Goal: Task Accomplishment & Management: Use online tool/utility

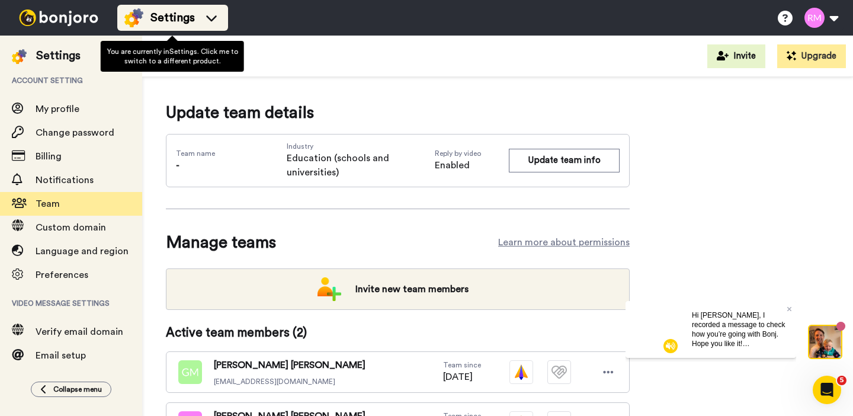
click at [221, 15] on li "Settings" at bounding box center [172, 18] width 111 height 26
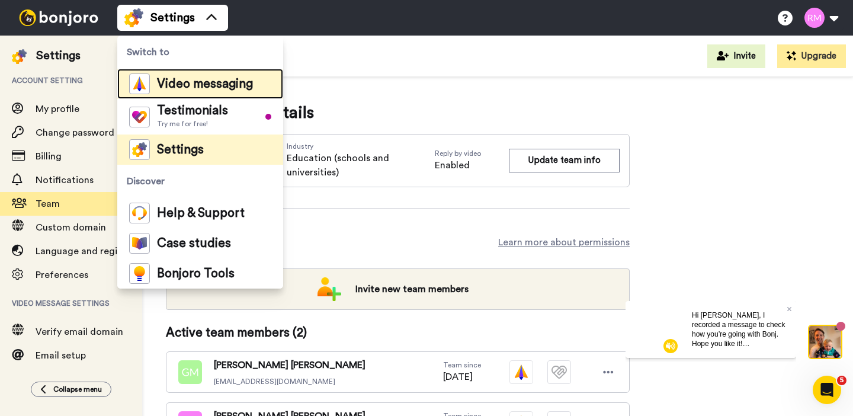
click at [189, 79] on span "Video messaging" at bounding box center [205, 84] width 96 height 12
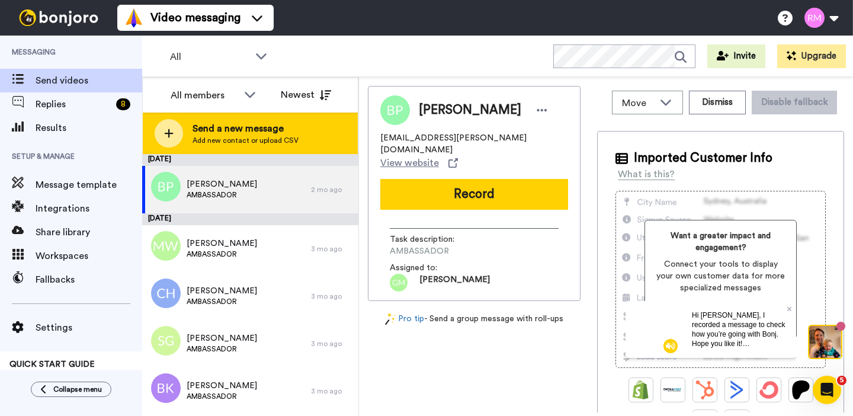
click at [183, 133] on div "Send a new message Add new contact or upload CSV" at bounding box center [250, 132] width 215 height 41
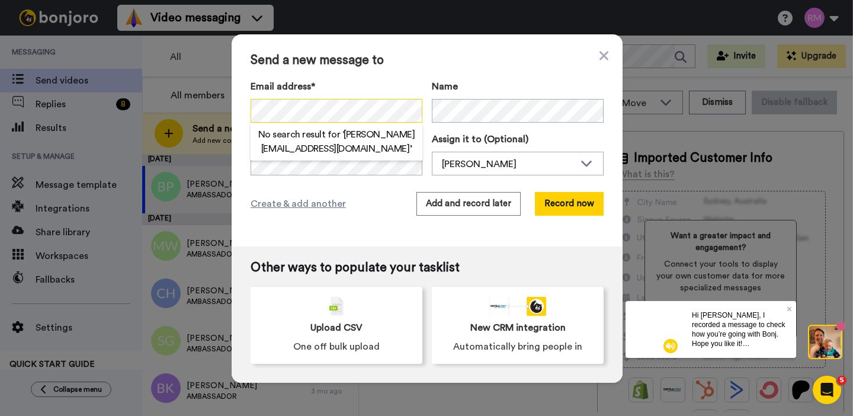
click at [241, 104] on div "Send a new message to Email address* No search result for ‘ [PERSON_NAME][EMAIL…" at bounding box center [427, 140] width 391 height 212
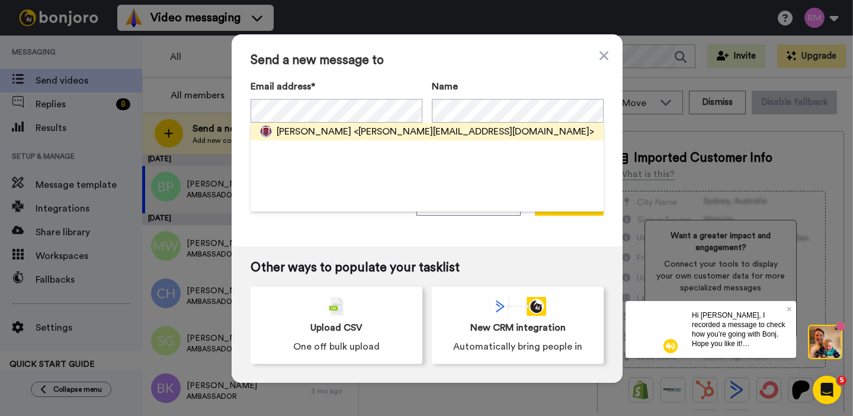
click at [325, 133] on span "[PERSON_NAME]" at bounding box center [313, 131] width 75 height 14
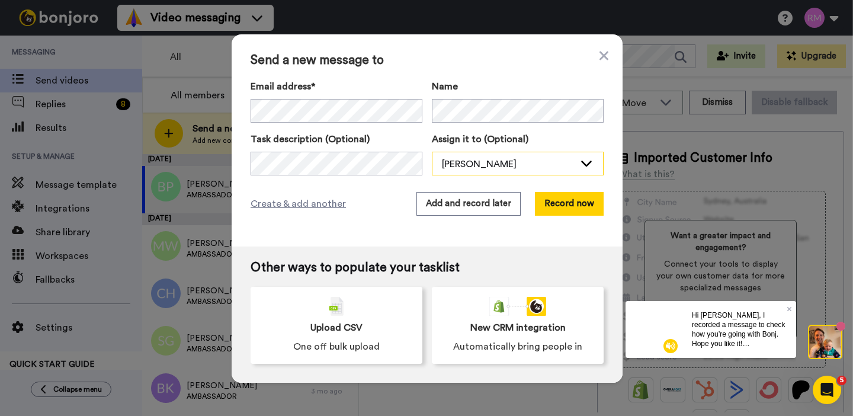
click at [586, 157] on icon at bounding box center [586, 163] width 14 height 12
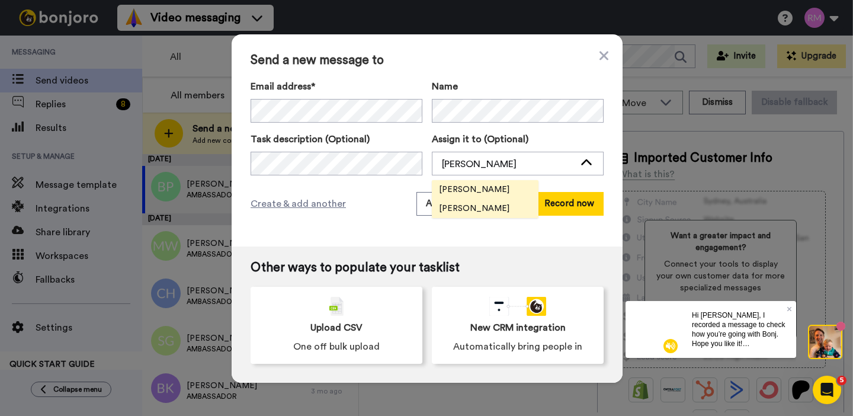
click at [484, 186] on span "[PERSON_NAME]" at bounding box center [474, 190] width 85 height 12
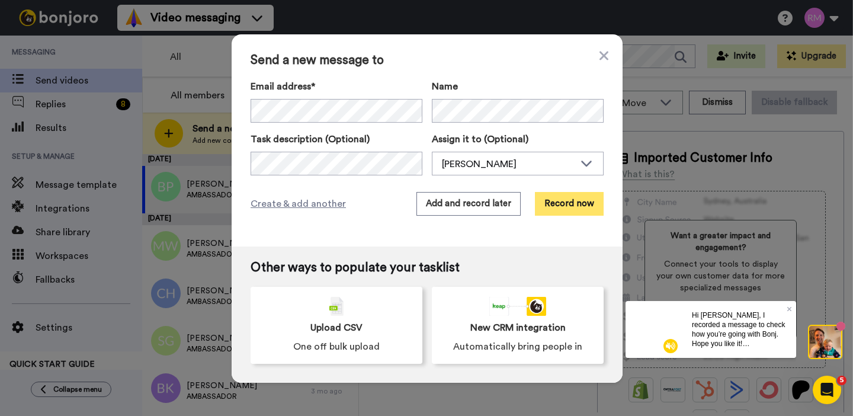
click at [578, 200] on button "Record now" at bounding box center [569, 204] width 69 height 24
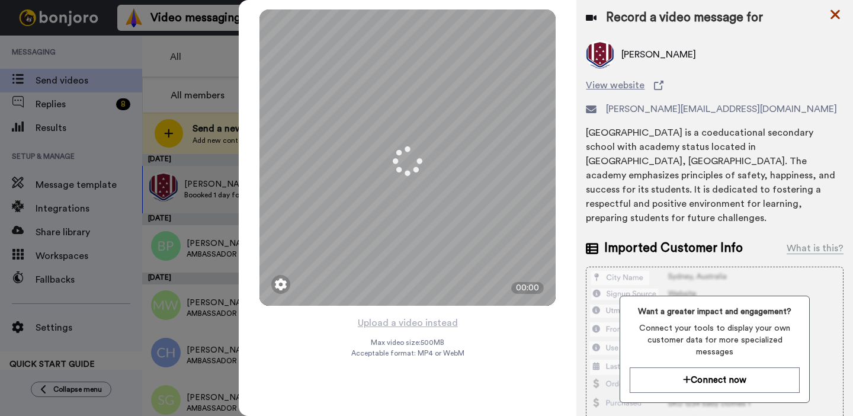
click at [835, 12] on icon at bounding box center [834, 14] width 9 height 9
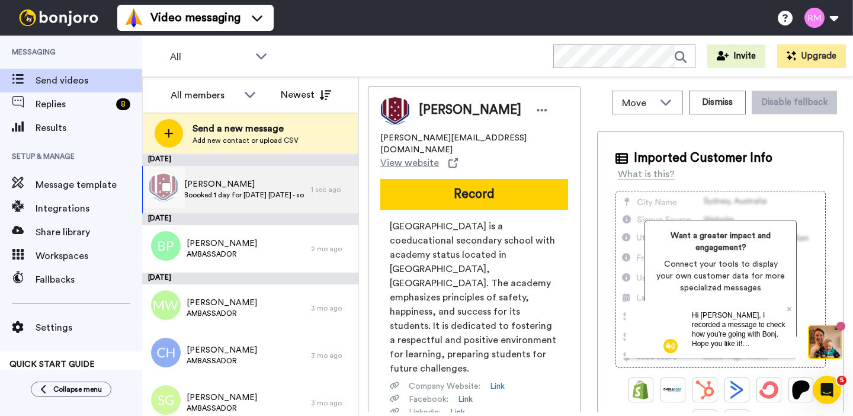
click at [284, 186] on span "[PERSON_NAME]" at bounding box center [244, 184] width 121 height 12
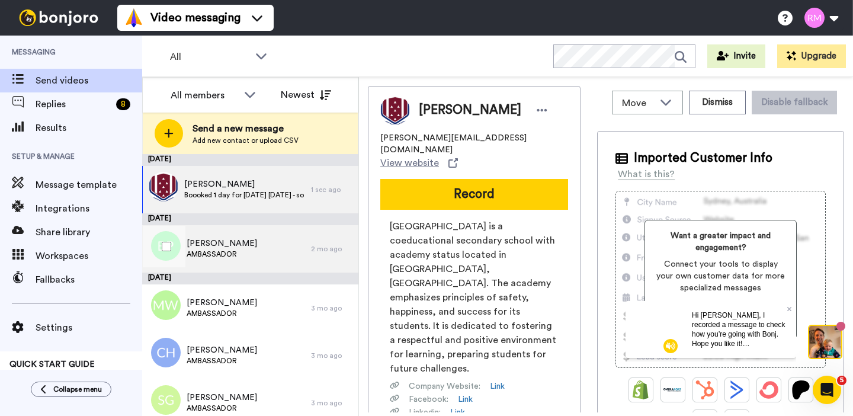
click at [263, 237] on div "[PERSON_NAME] AMBASSADOR" at bounding box center [226, 248] width 169 height 47
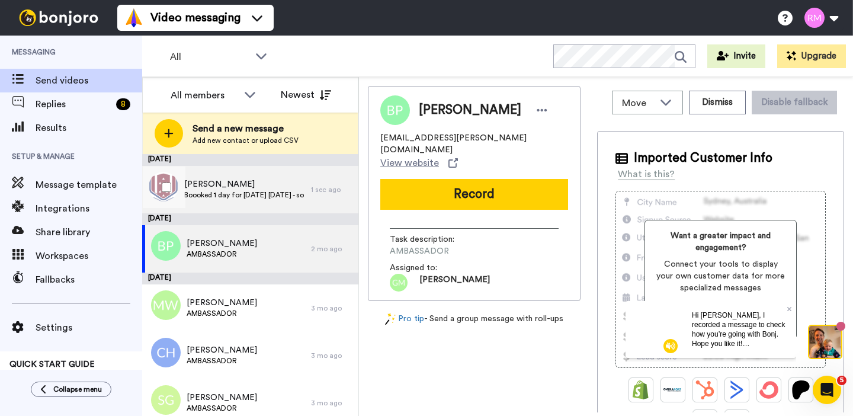
click at [265, 194] on span "Boooked 1 day for [DATE] [DATE] - so please adapt your message accordingly depe…" at bounding box center [244, 194] width 121 height 9
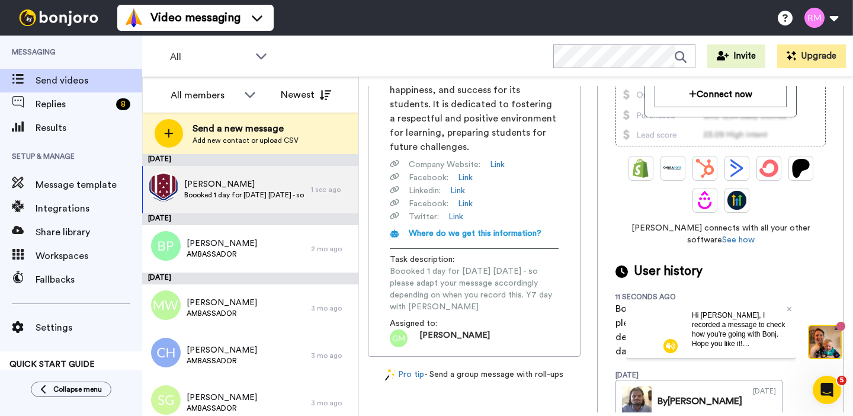
scroll to position [250, 0]
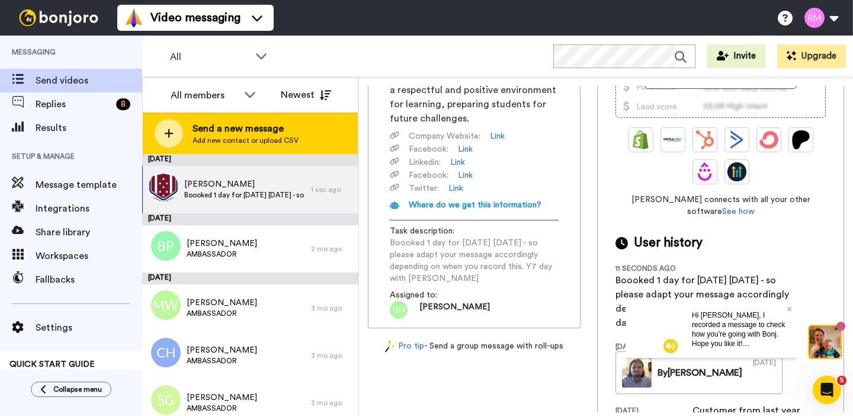
click at [252, 121] on div "Send a new message Add new contact or upload CSV" at bounding box center [250, 132] width 215 height 41
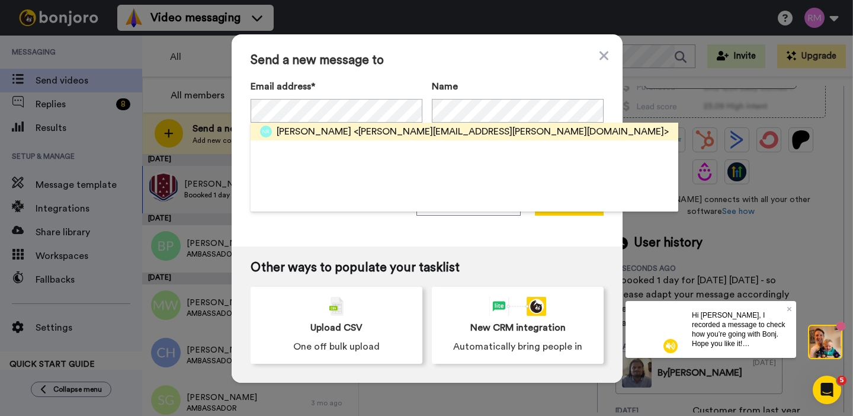
click at [363, 126] on span "<[PERSON_NAME][EMAIL_ADDRESS][PERSON_NAME][DOMAIN_NAME]>" at bounding box center [510, 131] width 315 height 14
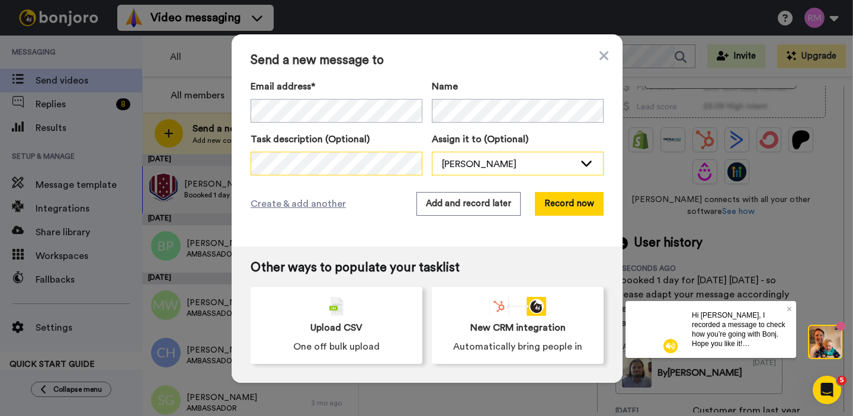
scroll to position [0, 151]
click at [447, 169] on div "Task description (Optional) Assign it to (Optional) [PERSON_NAME] [PERSON_NAME]…" at bounding box center [426, 153] width 353 height 43
click at [496, 163] on div "[PERSON_NAME]" at bounding box center [508, 164] width 133 height 14
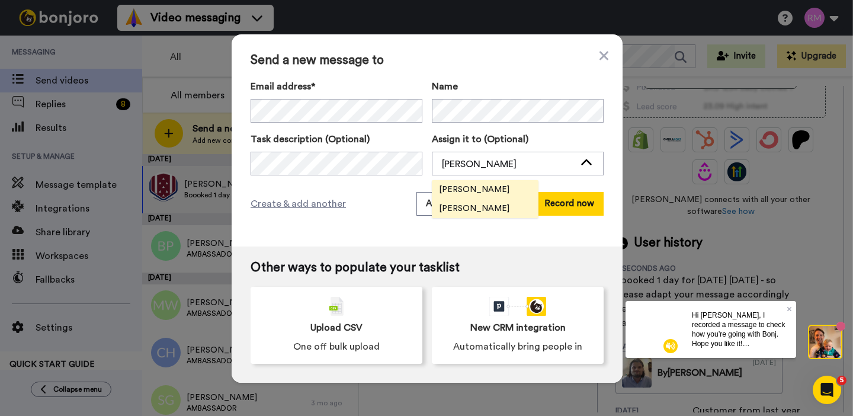
click at [478, 190] on span "[PERSON_NAME]" at bounding box center [474, 190] width 85 height 12
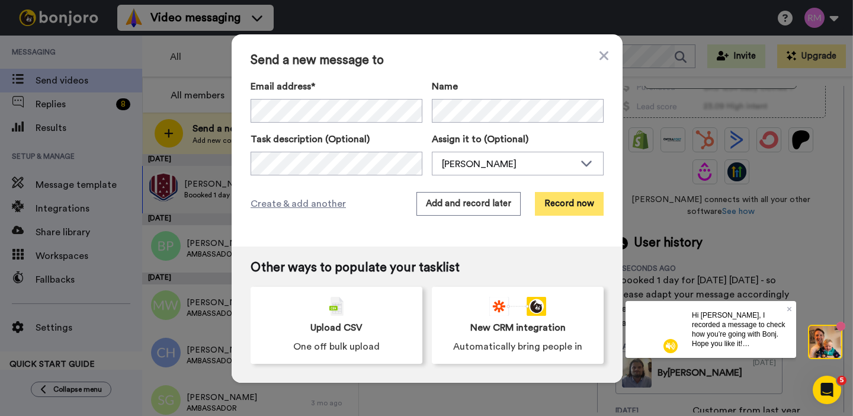
click at [564, 202] on button "Record now" at bounding box center [569, 204] width 69 height 24
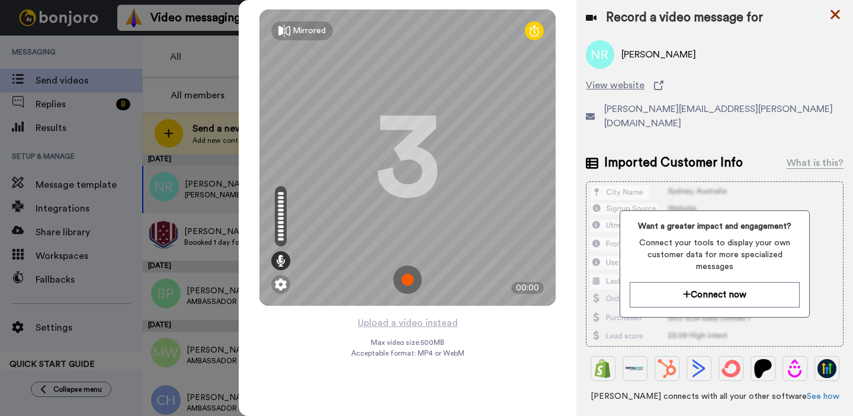
click at [835, 15] on icon at bounding box center [834, 14] width 9 height 9
